Goal: Task Accomplishment & Management: Manage account settings

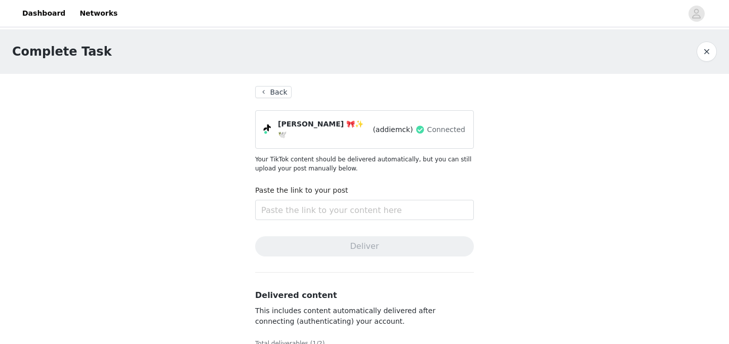
click at [273, 90] on button "Back" at bounding box center [273, 92] width 36 height 12
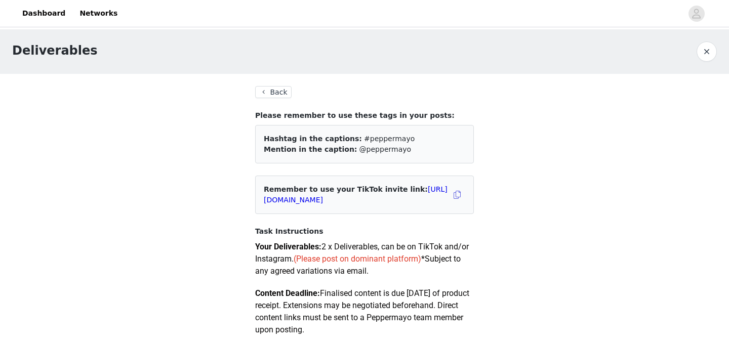
click at [273, 90] on button "Back" at bounding box center [273, 92] width 36 height 12
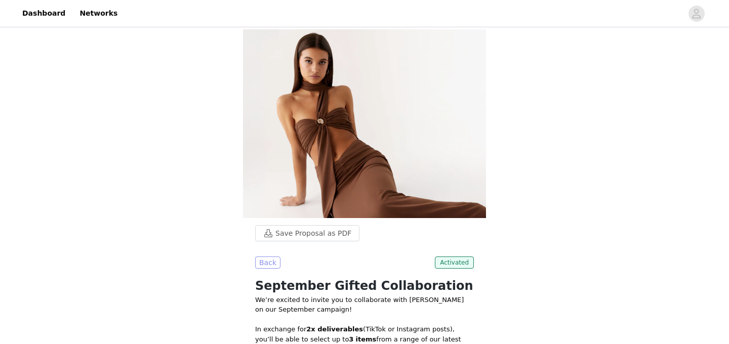
click at [267, 264] on button "Back" at bounding box center [267, 263] width 25 height 12
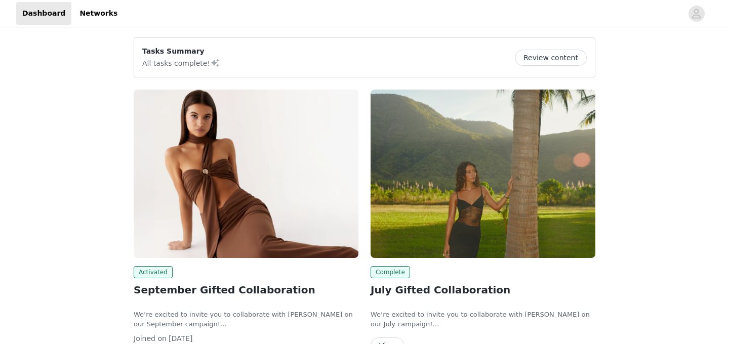
scroll to position [75, 0]
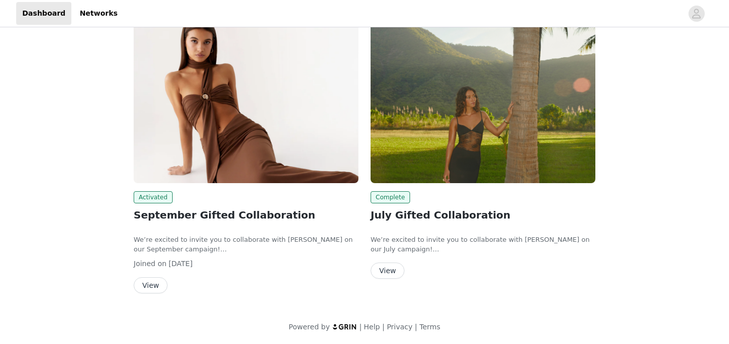
click at [227, 145] on img at bounding box center [246, 99] width 225 height 169
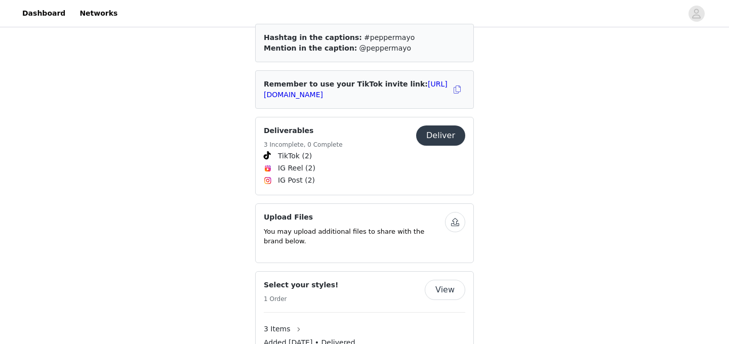
scroll to position [407, 0]
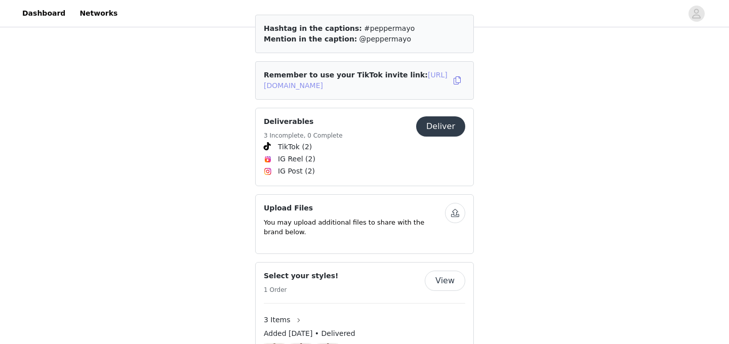
click at [392, 75] on link "[URL][DOMAIN_NAME]" at bounding box center [356, 80] width 184 height 19
click at [435, 121] on button "Deliver" at bounding box center [440, 126] width 49 height 20
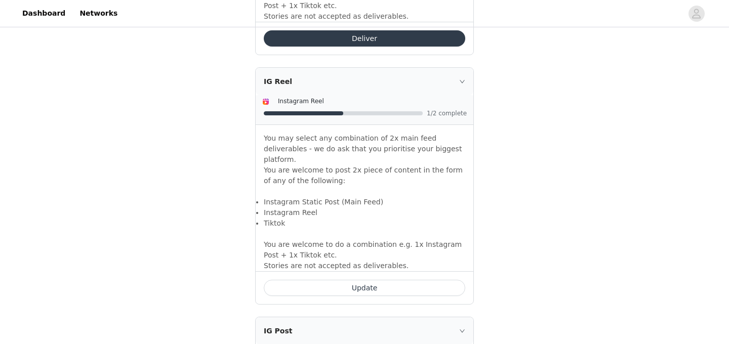
scroll to position [883, 0]
